Goal: Browse casually

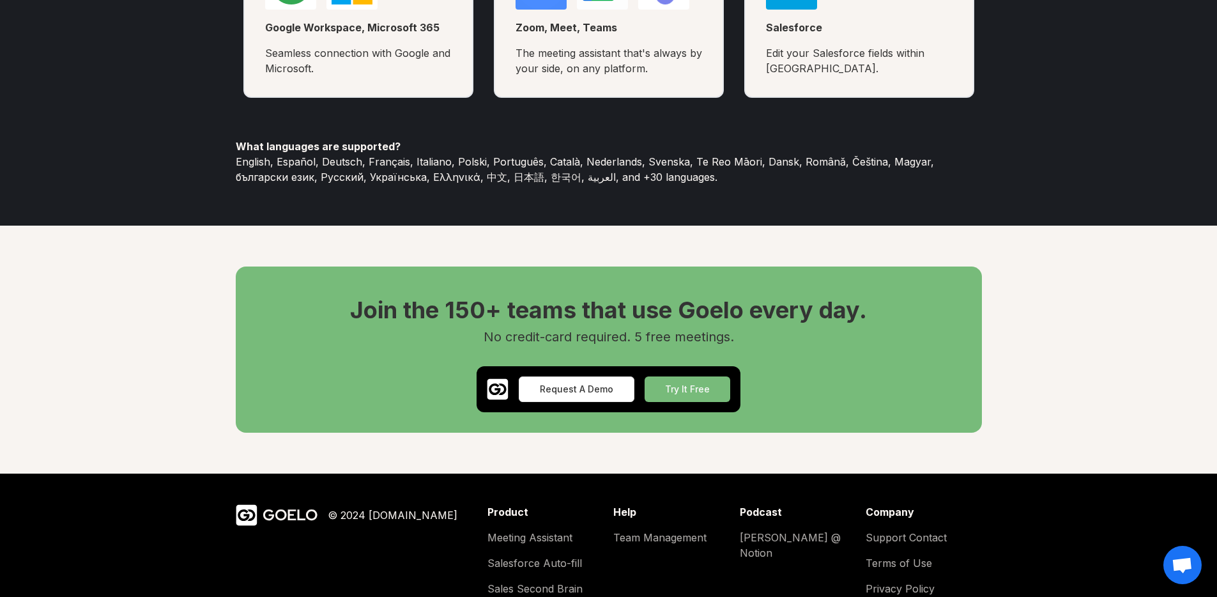
scroll to position [2999, 0]
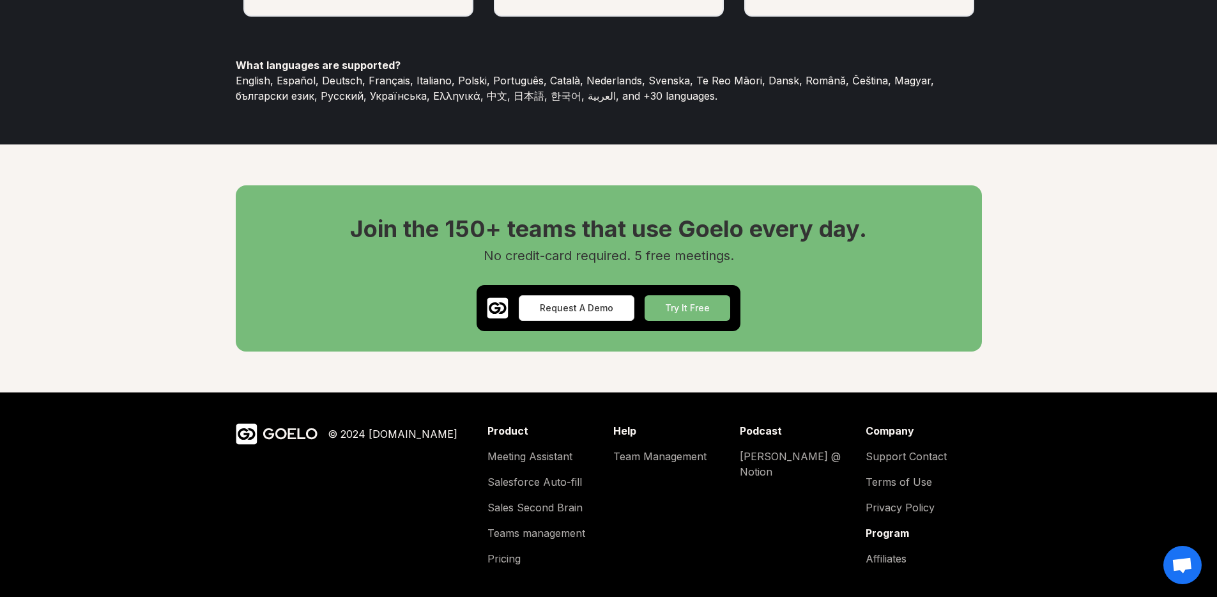
click at [361, 437] on div "© 2024 [DOMAIN_NAME]" at bounding box center [393, 433] width 130 height 15
drag, startPoint x: 361, startPoint y: 437, endPoint x: 390, endPoint y: 439, distance: 28.9
click at [390, 439] on div "© 2024 [DOMAIN_NAME]" at bounding box center [393, 433] width 130 height 15
click at [290, 432] on div "GOELO" at bounding box center [289, 433] width 55 height 20
